Goal: Information Seeking & Learning: Find specific fact

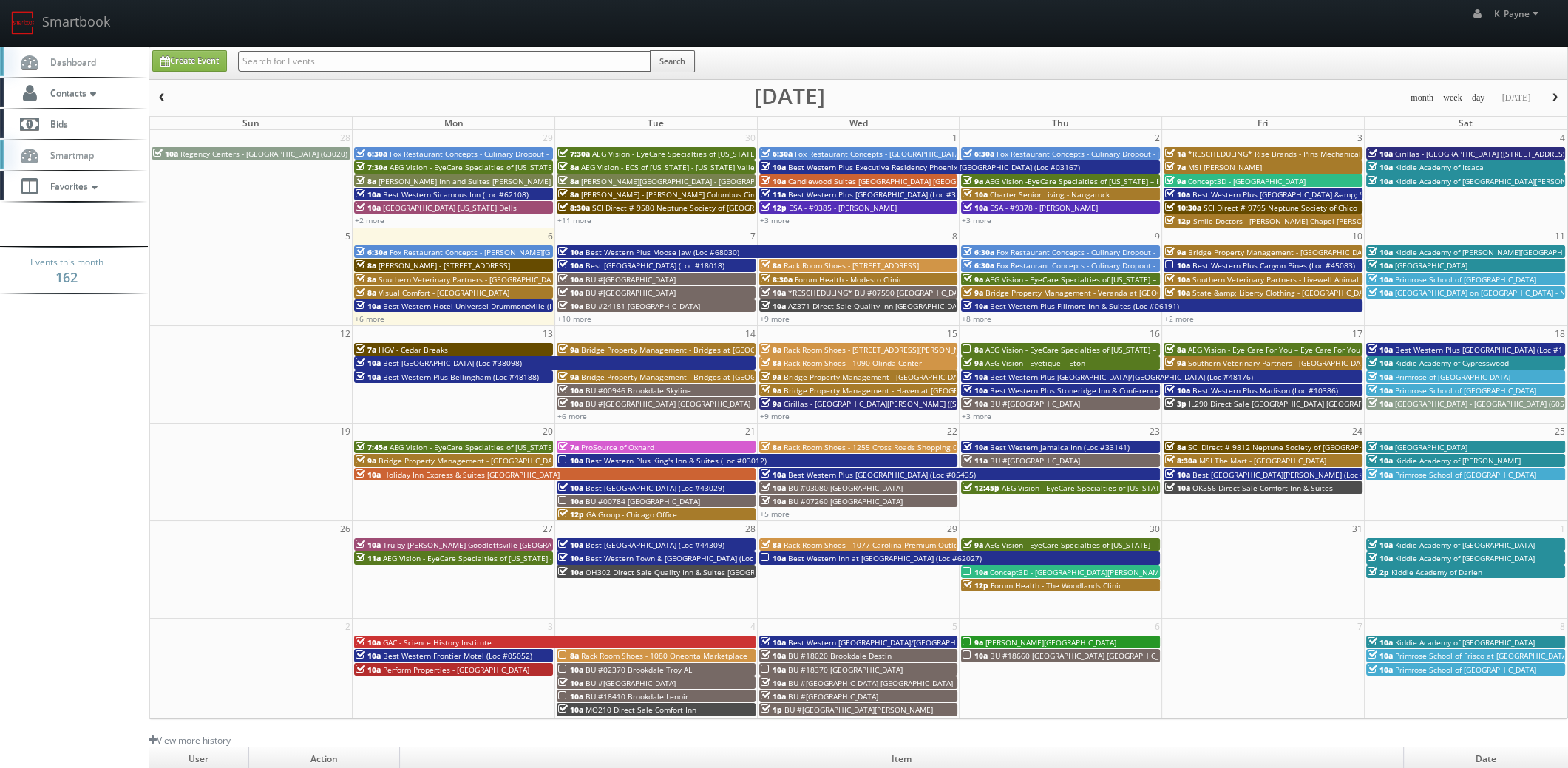
click at [366, 64] on input "text" at bounding box center [444, 61] width 412 height 20
type input "livlit"
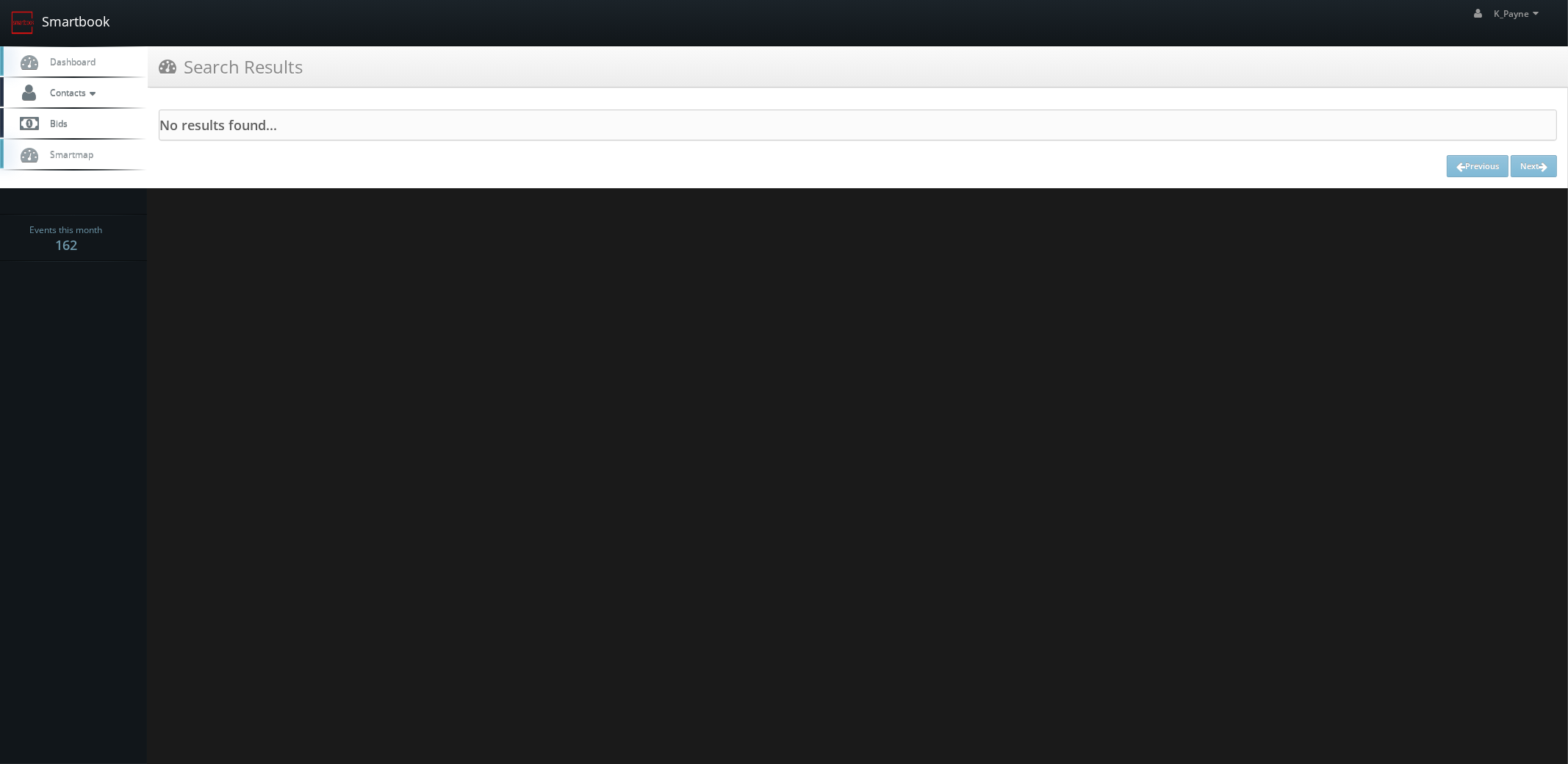
click at [95, 28] on link "Smartbook" at bounding box center [60, 23] width 121 height 46
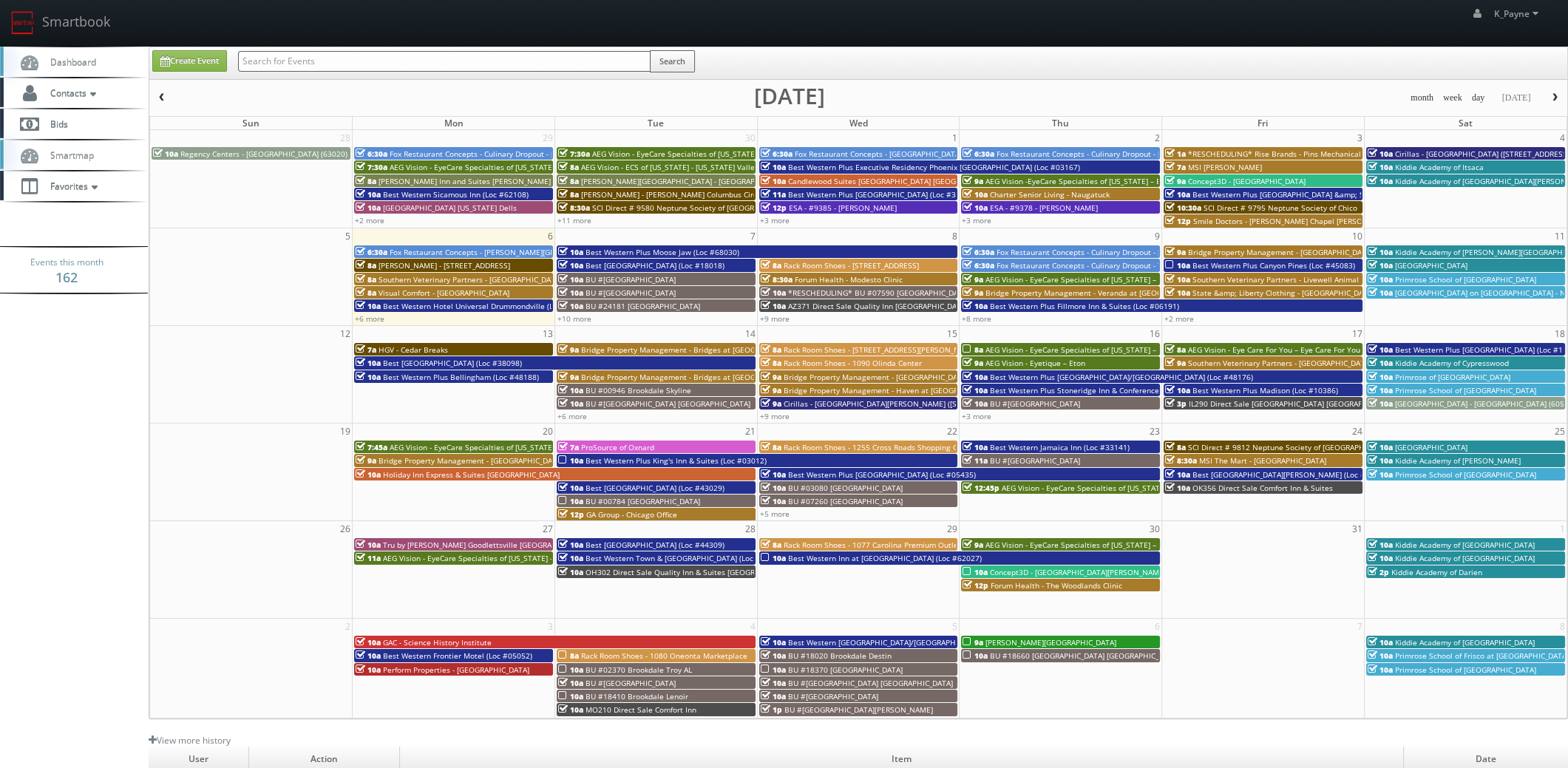
click at [314, 69] on input "text" at bounding box center [444, 61] width 412 height 20
type input "southern vert"
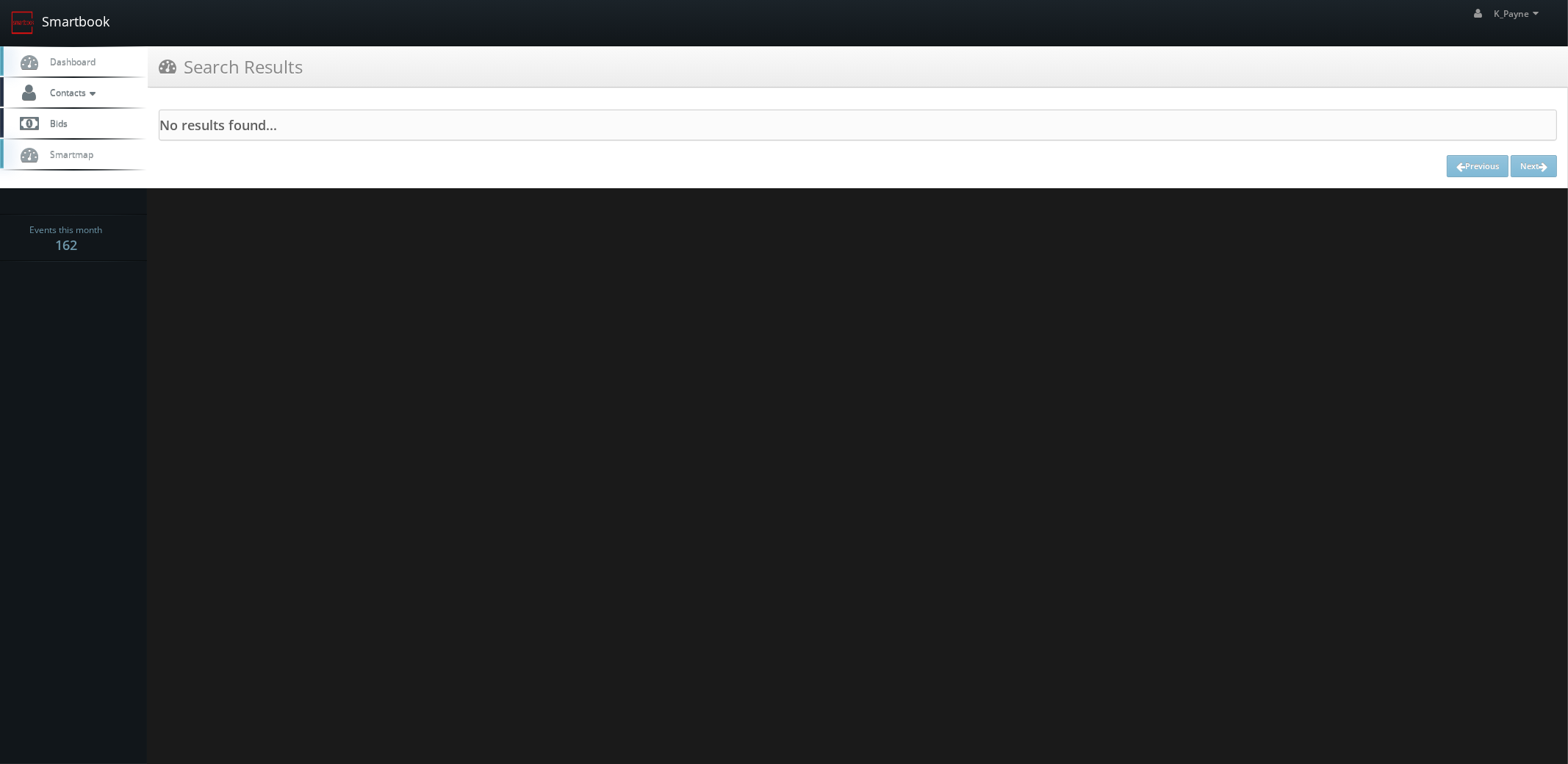
click at [68, 21] on link "Smartbook" at bounding box center [60, 23] width 121 height 46
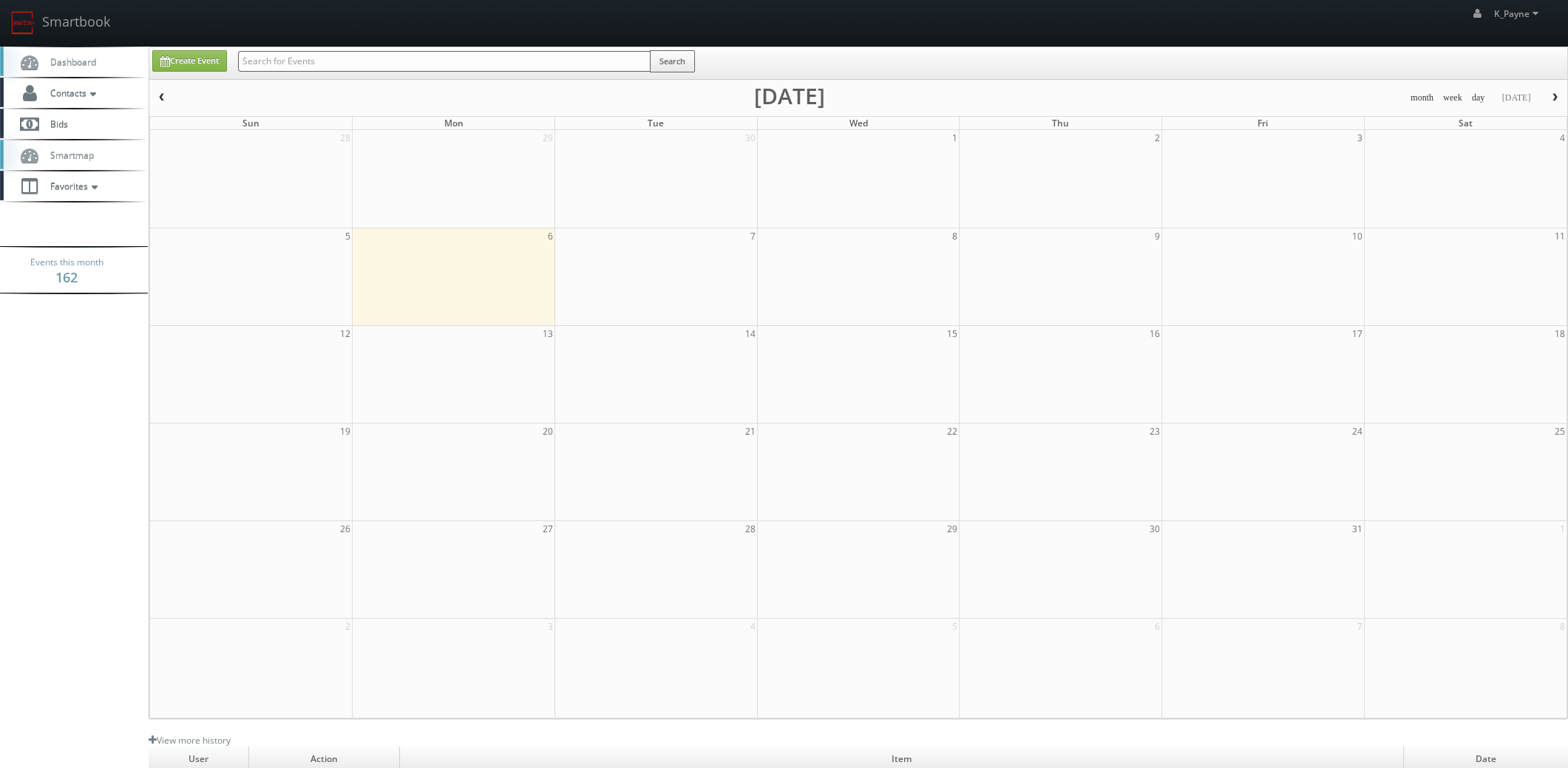
click at [340, 61] on input "text" at bounding box center [444, 61] width 412 height 20
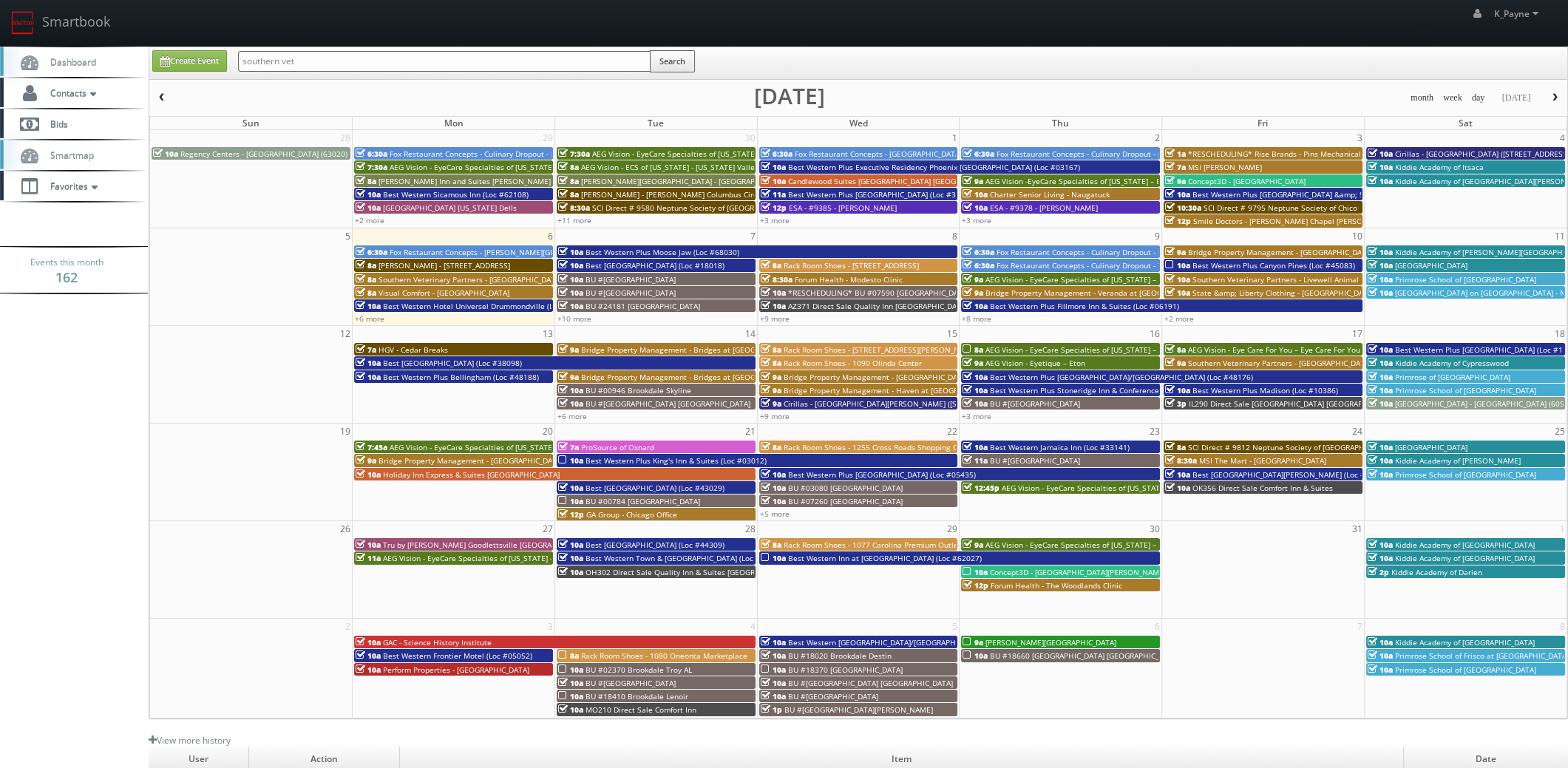
type input "southern vet"
click at [679, 65] on button "Search" at bounding box center [672, 61] width 45 height 22
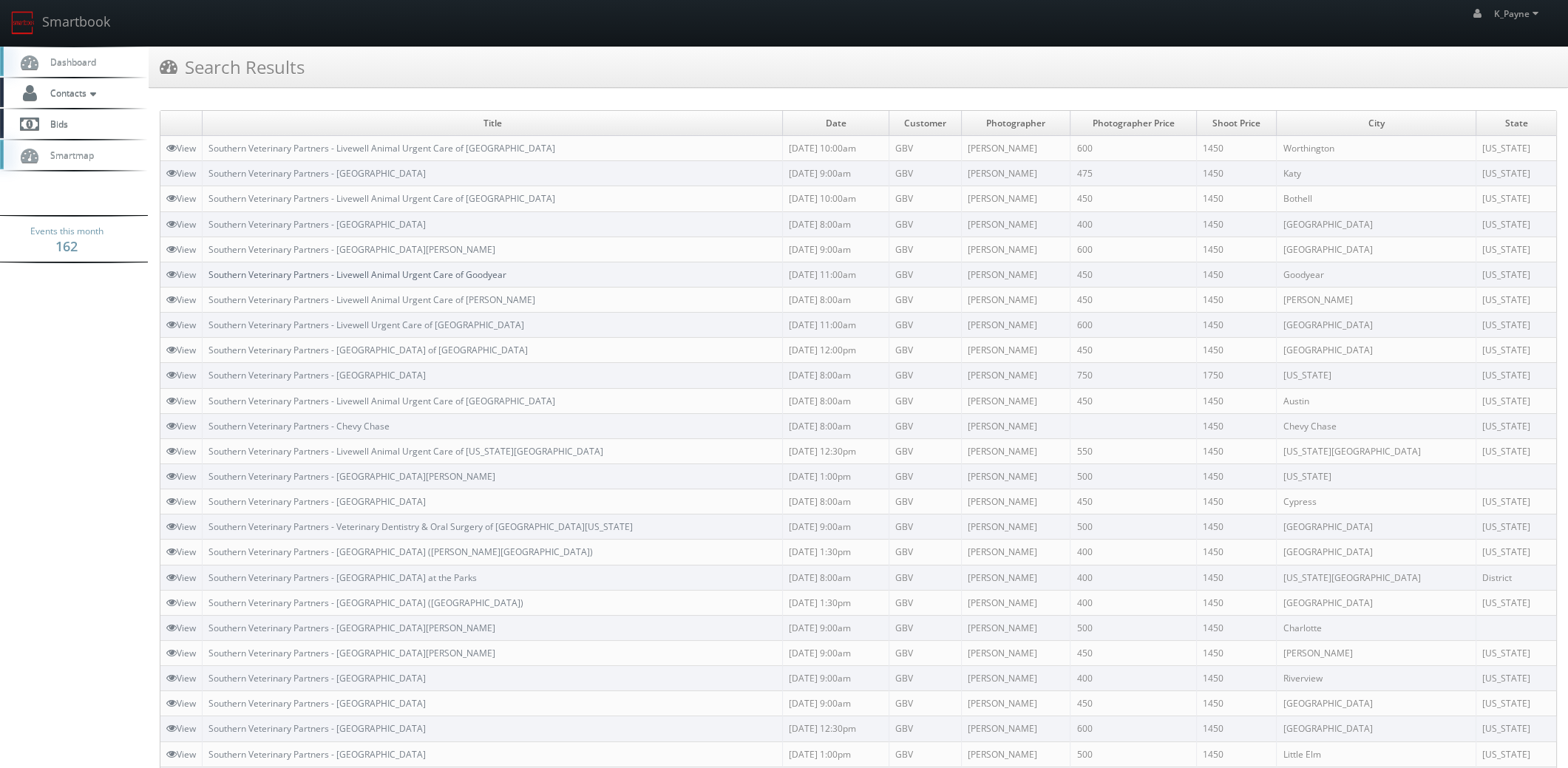
click at [495, 276] on link "Southern Veterinary Partners - Livewell Animal Urgent Care of Goodyear" at bounding box center [357, 275] width 298 height 12
